Goal: Complete application form: Fill out and submit a form for a specific purpose

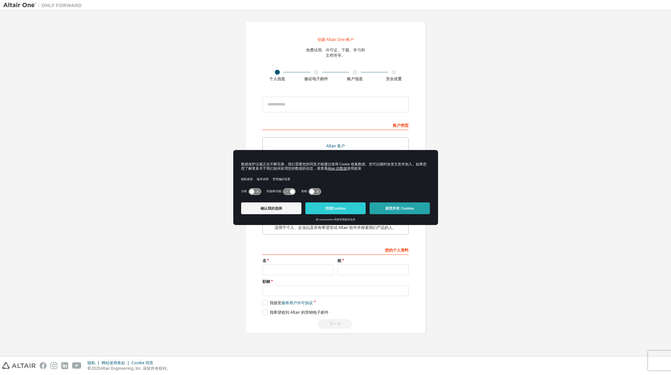
click at [406, 209] on font "接受所有 Cookies" at bounding box center [400, 209] width 29 height 4
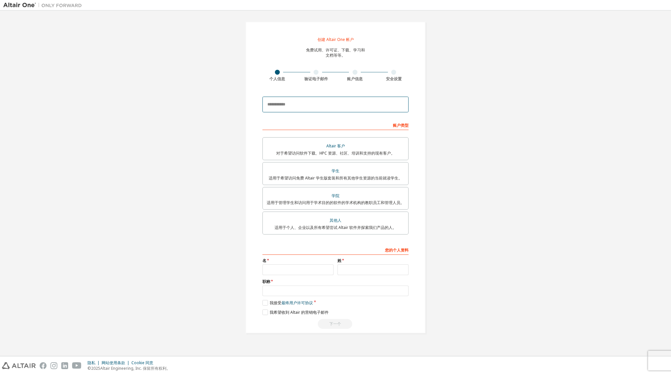
click at [300, 107] on input "email" at bounding box center [336, 105] width 146 height 16
click at [294, 102] on input "email" at bounding box center [336, 105] width 146 height 16
type input "*"
type input "**********"
click at [365, 174] on div "学生" at bounding box center [336, 171] width 138 height 9
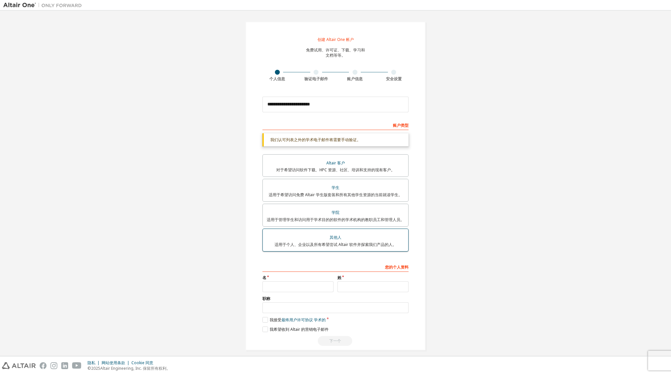
click at [345, 242] on div "其他人" at bounding box center [336, 237] width 138 height 9
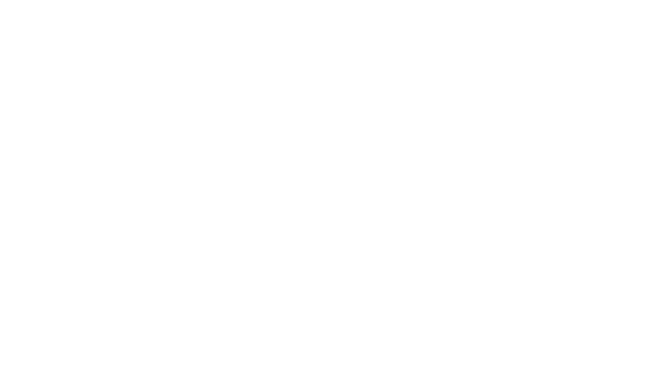
drag, startPoint x: 292, startPoint y: 74, endPoint x: 258, endPoint y: 62, distance: 36.0
click at [292, 74] on div at bounding box center [335, 187] width 671 height 375
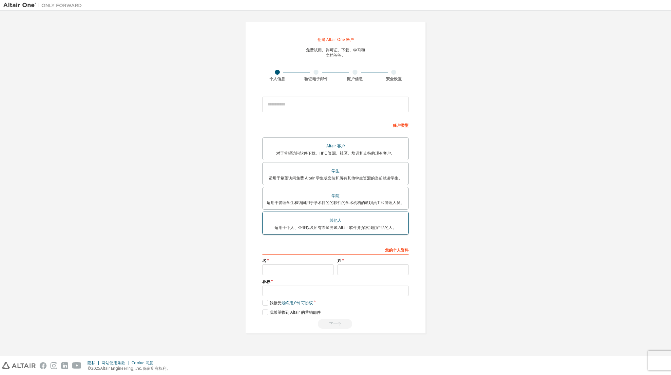
click at [339, 221] on font "其他人" at bounding box center [336, 221] width 12 height 6
click at [287, 100] on input "email" at bounding box center [336, 105] width 146 height 16
type input "**********"
click at [301, 271] on input "text" at bounding box center [298, 270] width 71 height 11
type input "******"
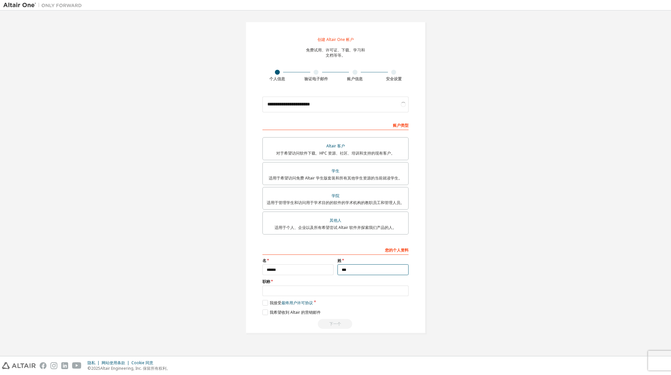
type input "***"
drag, startPoint x: 290, startPoint y: 293, endPoint x: 246, endPoint y: 282, distance: 45.2
click at [246, 282] on div "**********" at bounding box center [336, 178] width 180 height 312
type input "*******"
click at [267, 303] on label "我接受 最终用户许可协议" at bounding box center [288, 303] width 50 height 6
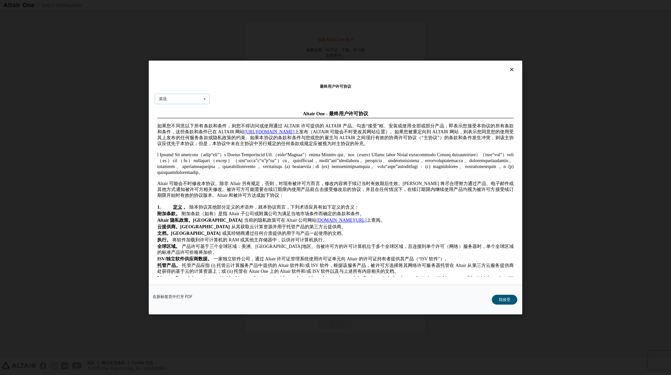
click at [201, 100] on icon at bounding box center [205, 99] width 8 height 10
click at [179, 119] on div "中国人" at bounding box center [182, 120] width 54 height 10
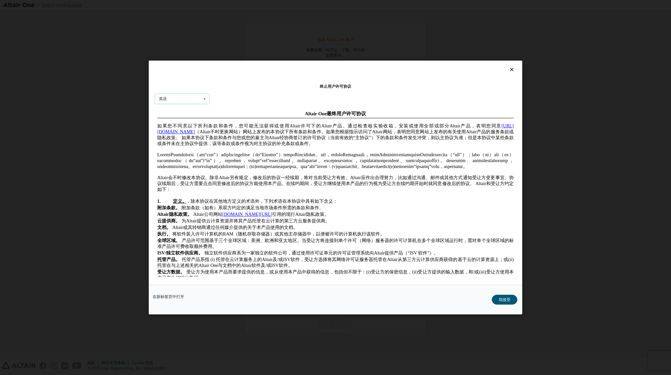
click at [205, 100] on icon at bounding box center [205, 99] width 8 height 10
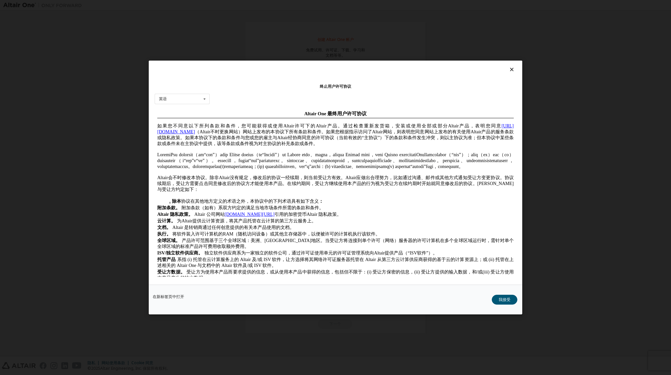
click at [230, 101] on div "终止用户许可协议 英语 英语 中国人 法语 德语 日本人 韩国人 葡萄牙语" at bounding box center [336, 173] width 374 height 224
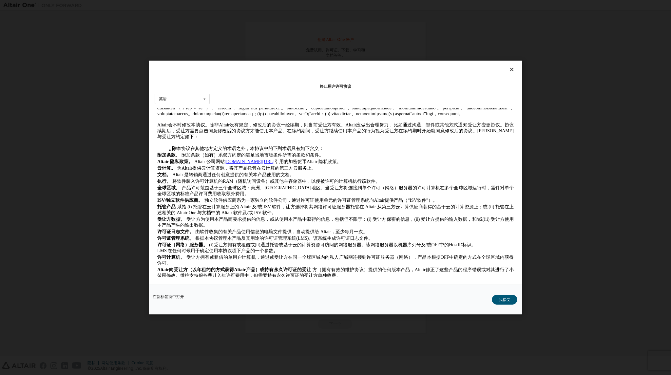
scroll to position [98, 0]
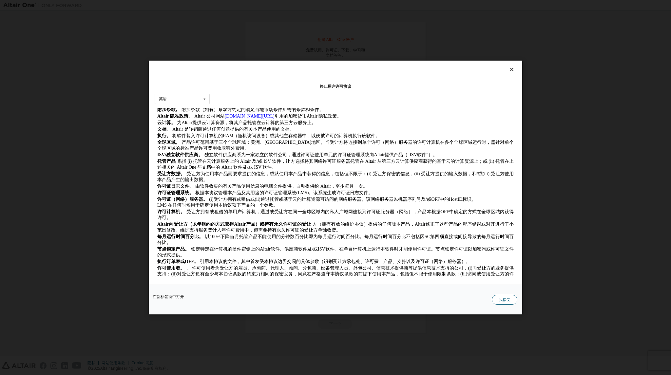
click at [496, 299] on button "我接受" at bounding box center [505, 300] width 26 height 10
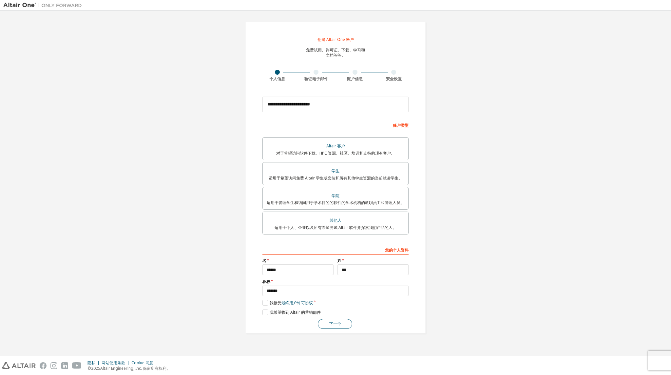
click at [344, 323] on button "下一个" at bounding box center [335, 324] width 34 height 10
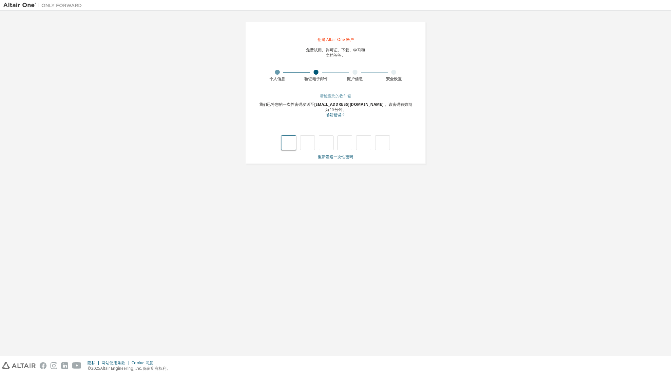
type input "*"
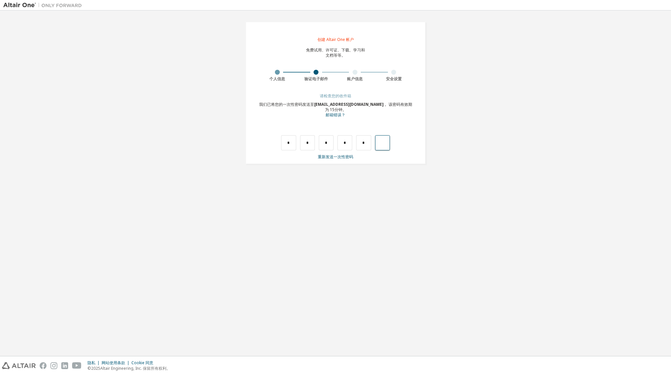
type input "*"
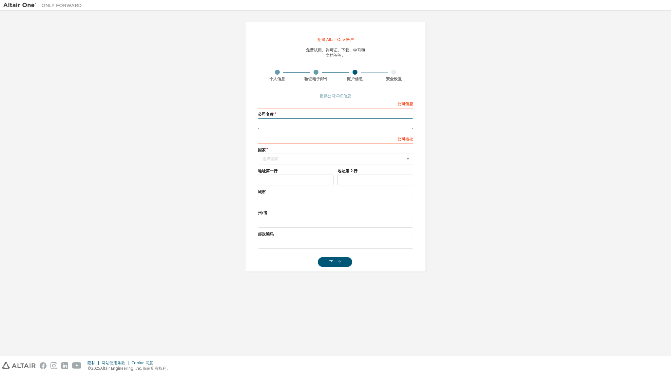
click at [292, 123] on input "text" at bounding box center [335, 123] width 155 height 11
click at [320, 160] on div "选择国家" at bounding box center [334, 159] width 143 height 4
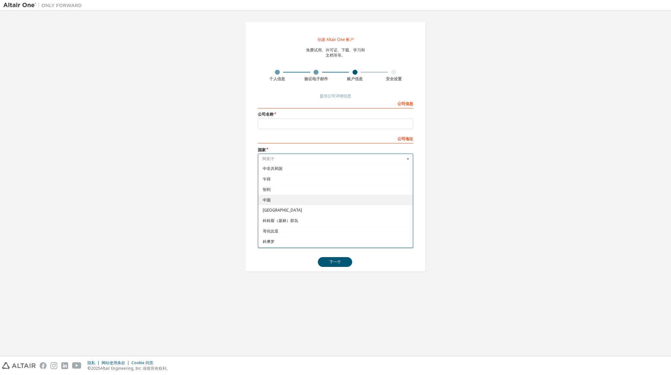
scroll to position [419, 0]
click at [290, 208] on span "中国" at bounding box center [336, 210] width 146 height 4
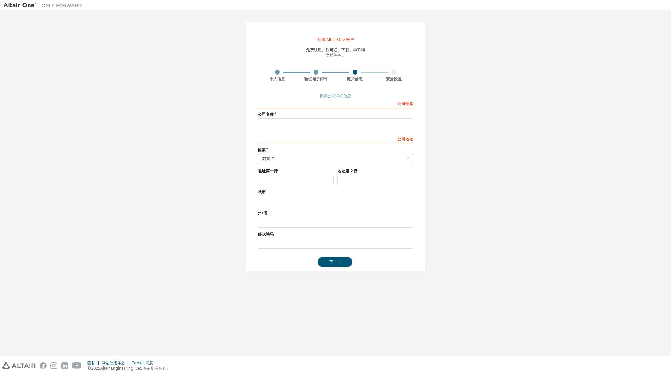
click at [286, 160] on div "阿富汗" at bounding box center [334, 159] width 143 height 4
click at [265, 207] on font "中国" at bounding box center [267, 210] width 8 height 6
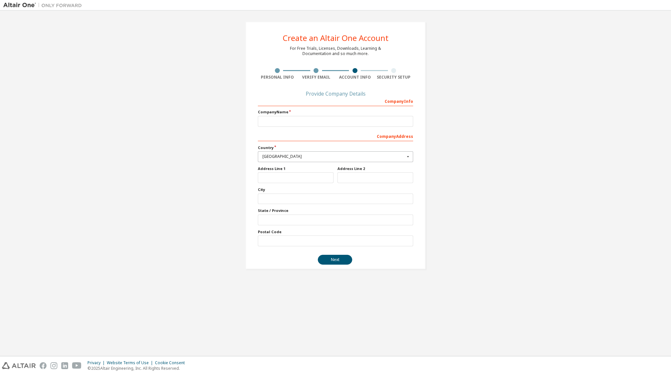
click at [553, 134] on div "Create an Altair One Account For Free Trials, Licenses, Downloads, Learning & D…" at bounding box center [335, 146] width 665 height 264
click at [410, 156] on icon at bounding box center [408, 157] width 8 height 10
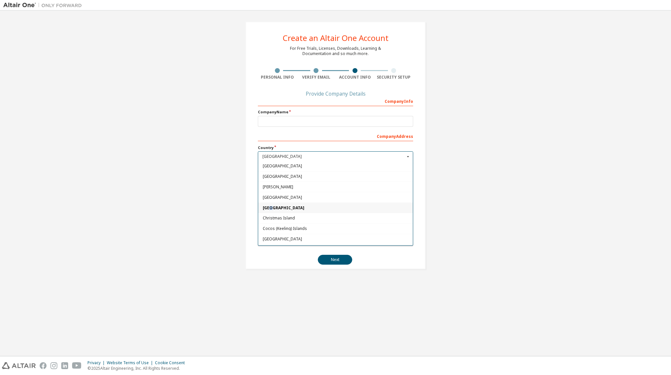
click at [270, 206] on span "China" at bounding box center [336, 208] width 146 height 4
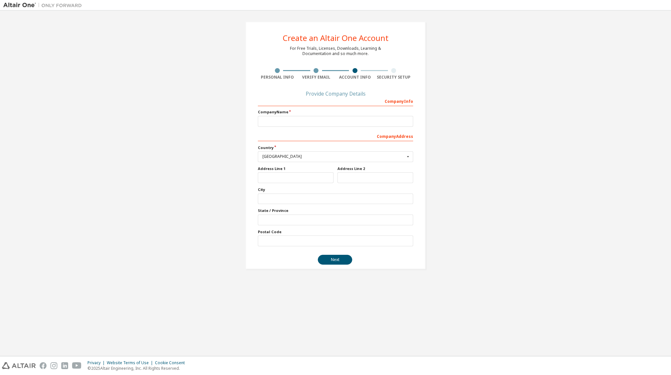
drag, startPoint x: 294, startPoint y: 159, endPoint x: 242, endPoint y: 158, distance: 52.5
click at [239, 157] on div "Create an Altair One Account For Free Trials, Licenses, Downloads, Learning & D…" at bounding box center [336, 146] width 196 height 264
click at [291, 156] on div "Afghanistan" at bounding box center [334, 157] width 143 height 4
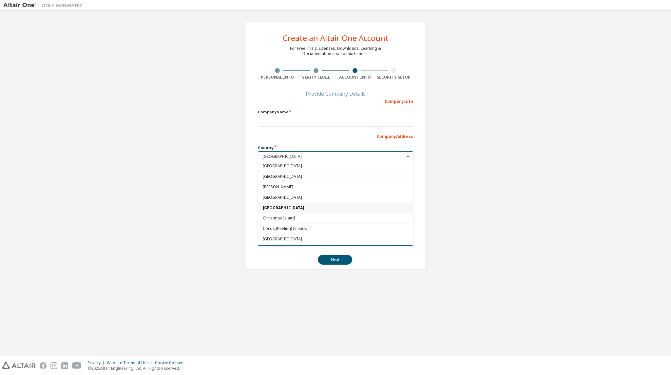
click at [272, 195] on div "Chile" at bounding box center [335, 197] width 155 height 10
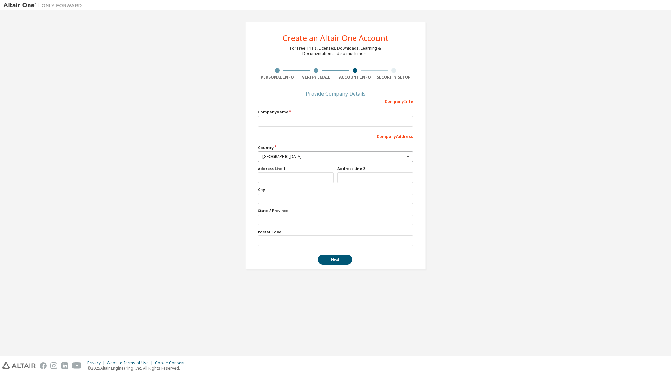
click at [301, 156] on div "Chile" at bounding box center [334, 157] width 143 height 4
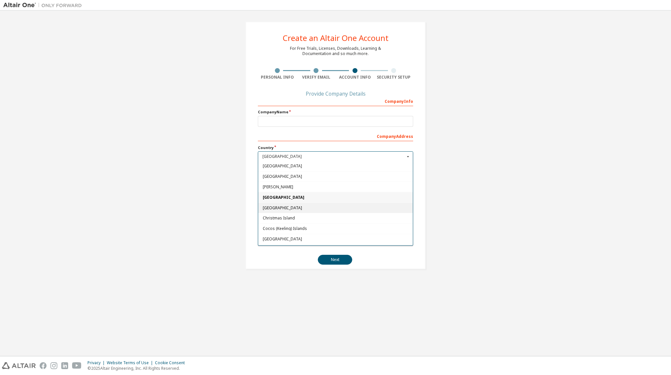
click at [274, 206] on span "China" at bounding box center [336, 208] width 146 height 4
type input "***"
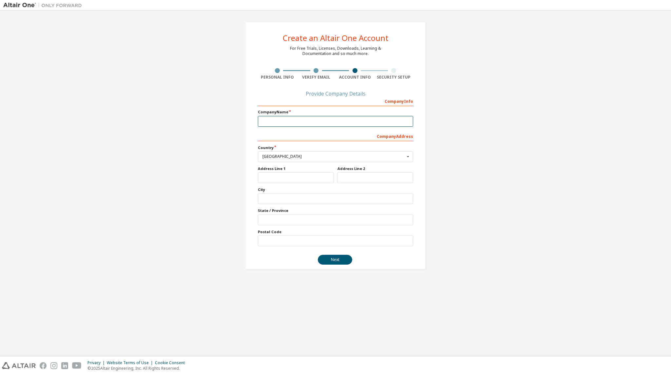
click at [273, 121] on input "text" at bounding box center [335, 121] width 155 height 11
type input "**"
click at [290, 174] on input "text" at bounding box center [296, 177] width 76 height 11
click at [340, 260] on button "Next" at bounding box center [335, 260] width 34 height 10
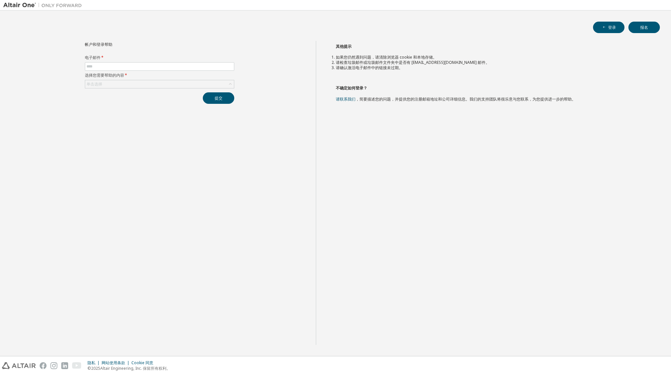
click at [146, 156] on div "帐户和登录帮助 电子邮件 * 选择您需要帮助的内容 * 单击选择 提交" at bounding box center [159, 193] width 313 height 304
click at [98, 68] on input "text" at bounding box center [160, 66] width 146 height 5
click at [108, 86] on div "单击选择" at bounding box center [159, 84] width 149 height 8
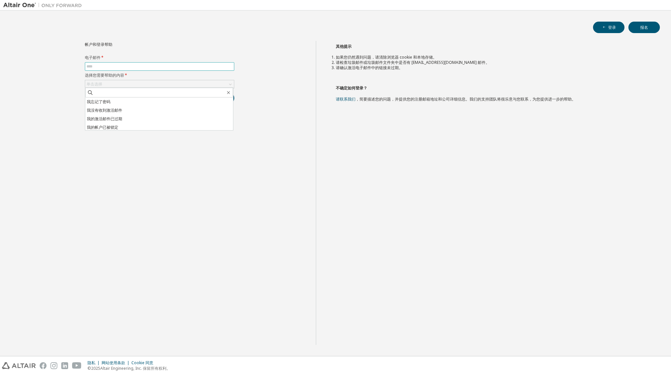
click at [105, 66] on input "text" at bounding box center [160, 66] width 146 height 5
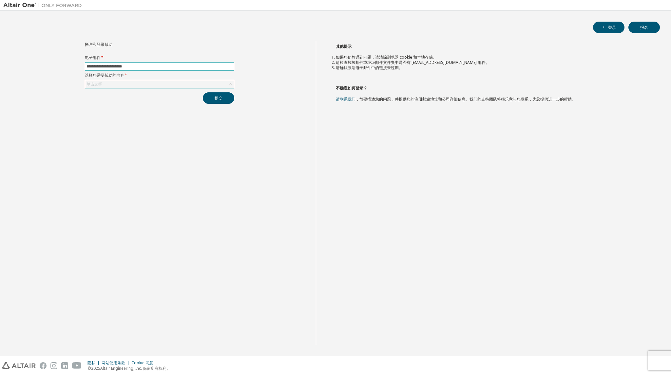
type input "**********"
click at [107, 83] on div "单击选择" at bounding box center [159, 84] width 149 height 8
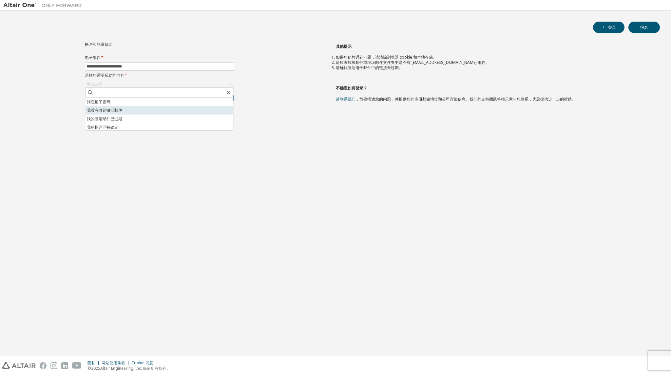
click at [106, 113] on li "我没有收到激活邮件" at bounding box center [159, 110] width 148 height 9
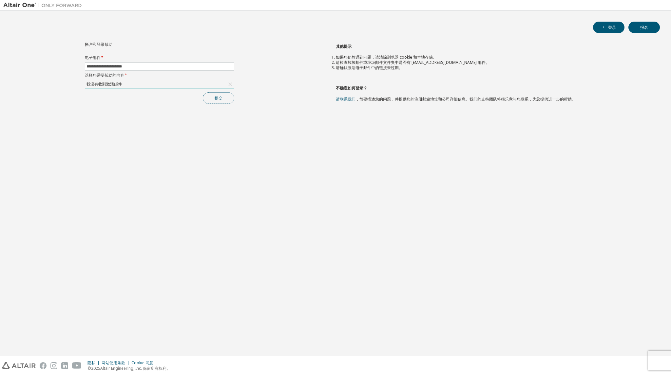
click at [211, 98] on button "提交" at bounding box center [218, 97] width 31 height 11
